Goal: Register for event/course

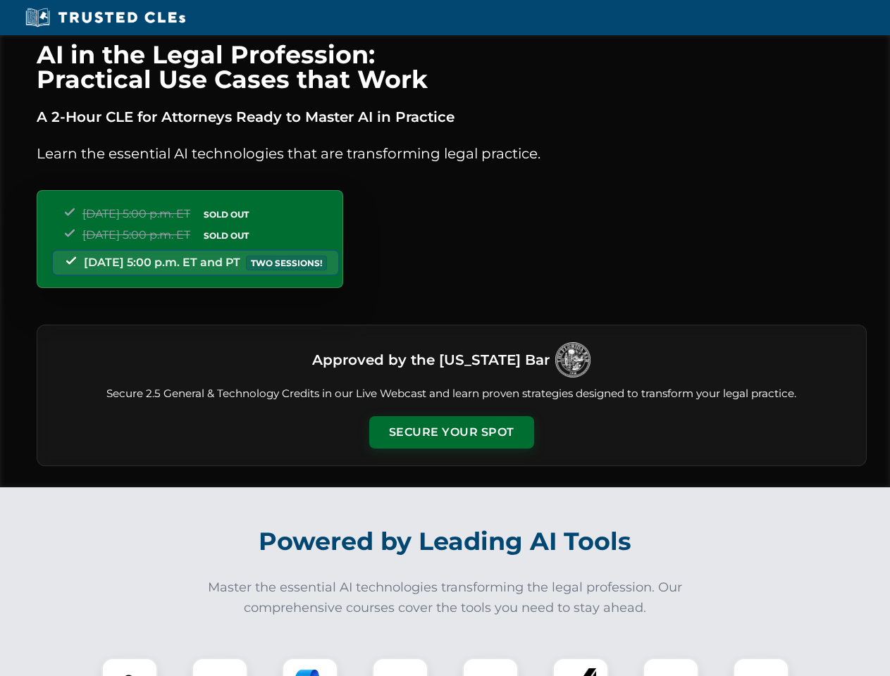
click at [451, 433] on button "Secure Your Spot" at bounding box center [451, 432] width 165 height 32
click at [130, 667] on img at bounding box center [129, 686] width 41 height 41
click at [220, 667] on div at bounding box center [220, 686] width 56 height 56
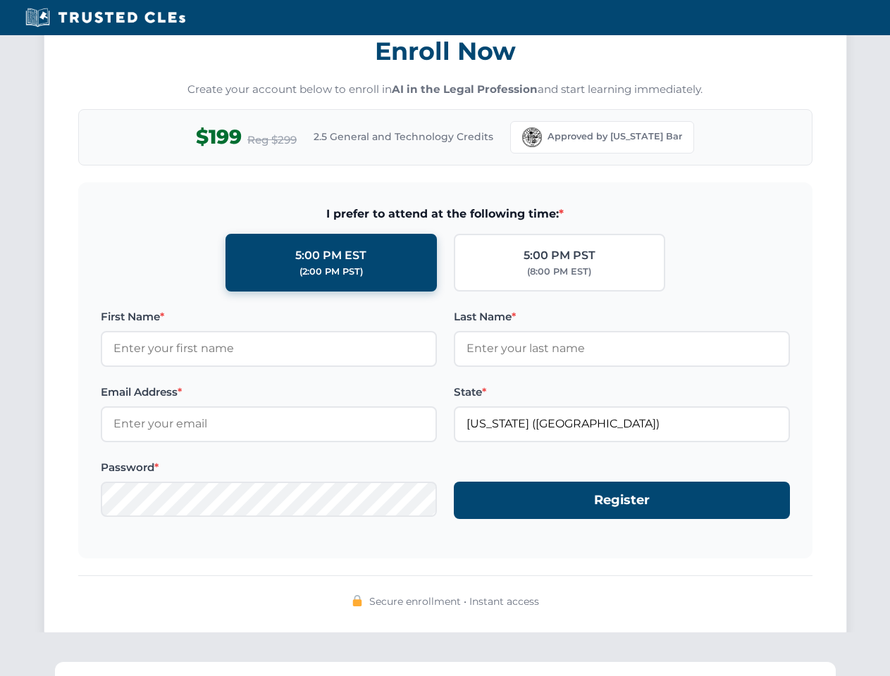
scroll to position [1383, 0]
